Goal: Information Seeking & Learning: Learn about a topic

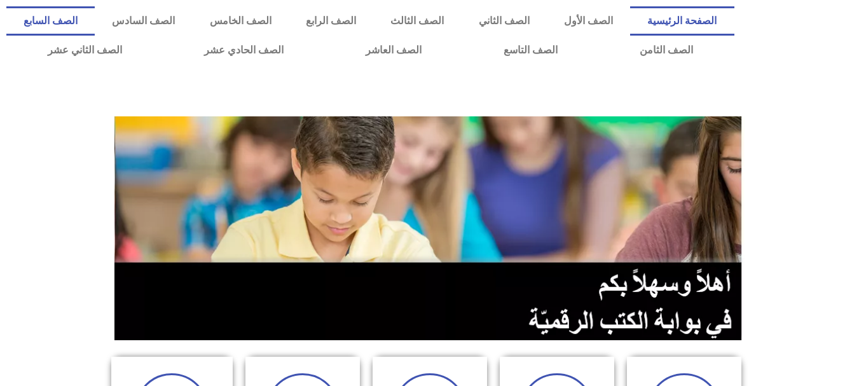
click at [95, 20] on link "الصف السابع" at bounding box center [50, 20] width 88 height 29
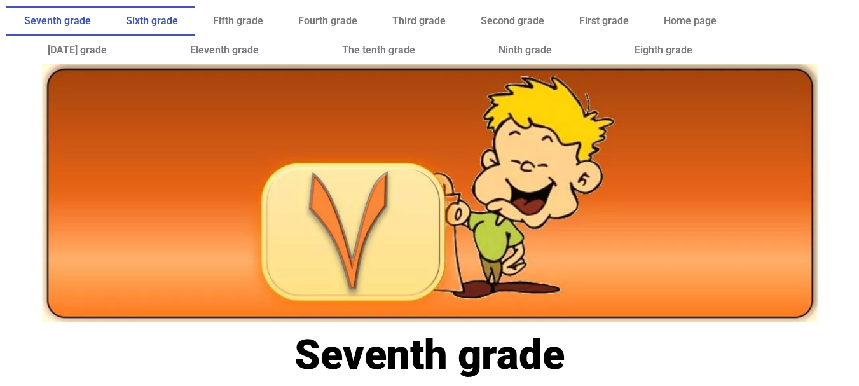
drag, startPoint x: 0, startPoint y: 0, endPoint x: 191, endPoint y: 20, distance: 192.5
click at [191, 20] on link "Sixth grade" at bounding box center [151, 20] width 87 height 29
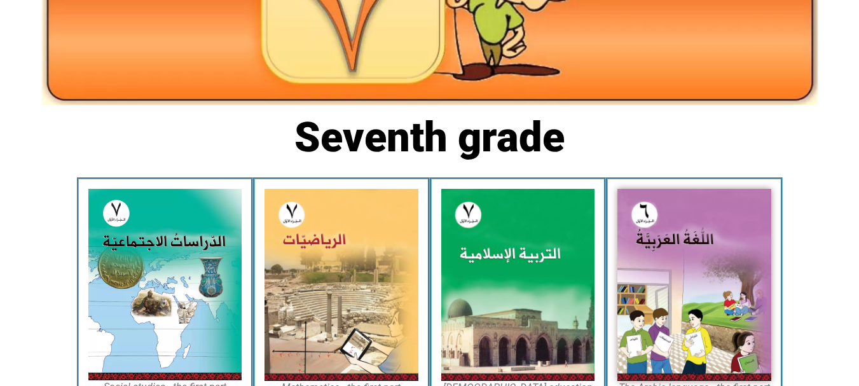
scroll to position [307, 0]
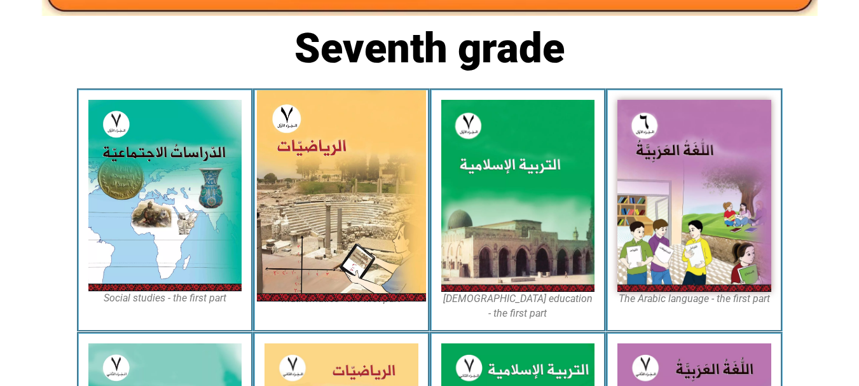
click at [391, 194] on img at bounding box center [341, 195] width 169 height 211
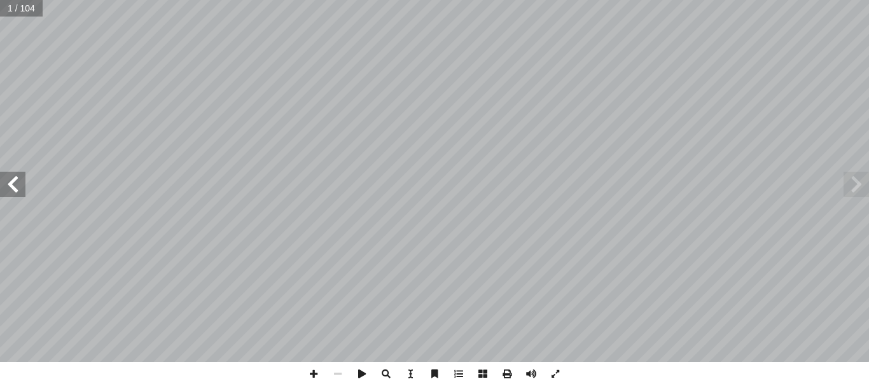
click at [19, 177] on span at bounding box center [12, 184] width 25 height 25
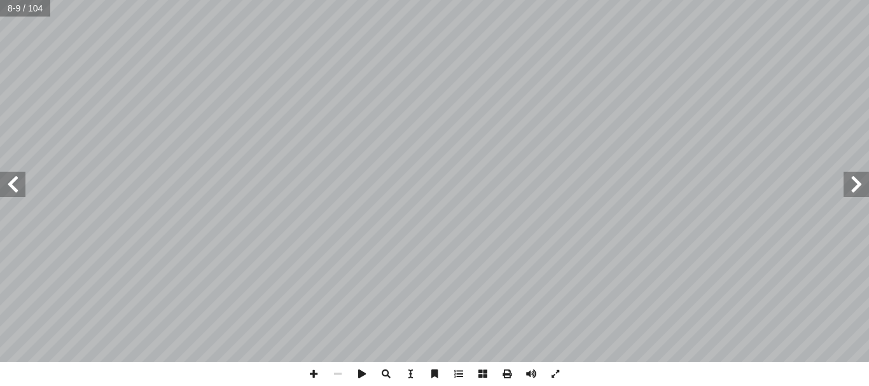
click at [19, 177] on span at bounding box center [12, 184] width 25 height 25
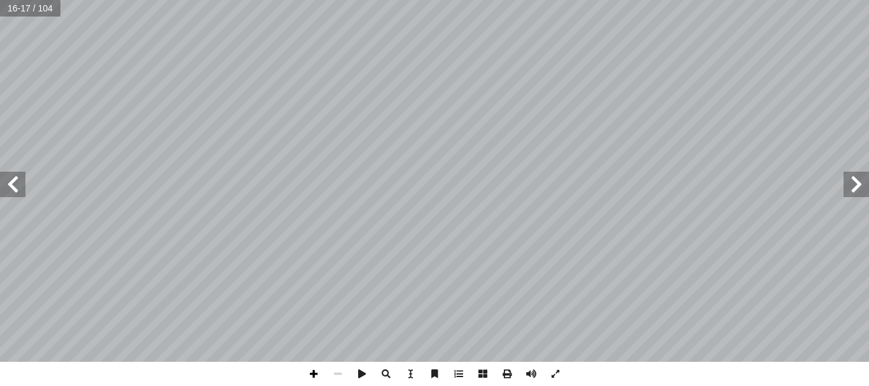
click at [313, 375] on span at bounding box center [313, 374] width 24 height 24
click at [313, 379] on span at bounding box center [313, 374] width 24 height 24
